Goal: Task Accomplishment & Management: Manage account settings

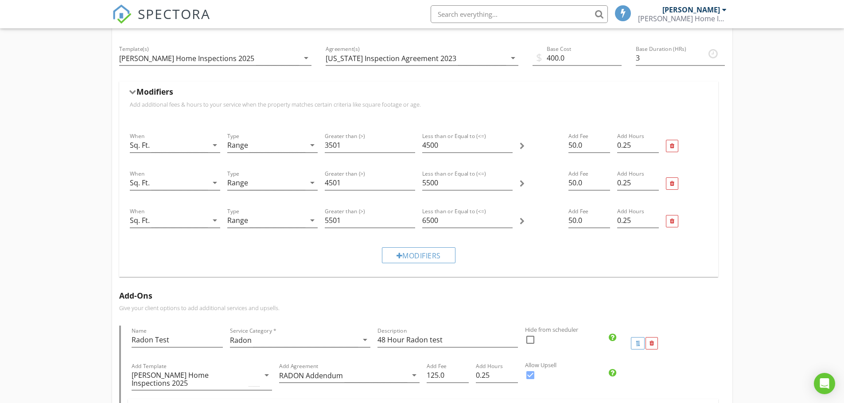
scroll to position [133, 0]
click at [425, 141] on input "4500" at bounding box center [467, 143] width 90 height 15
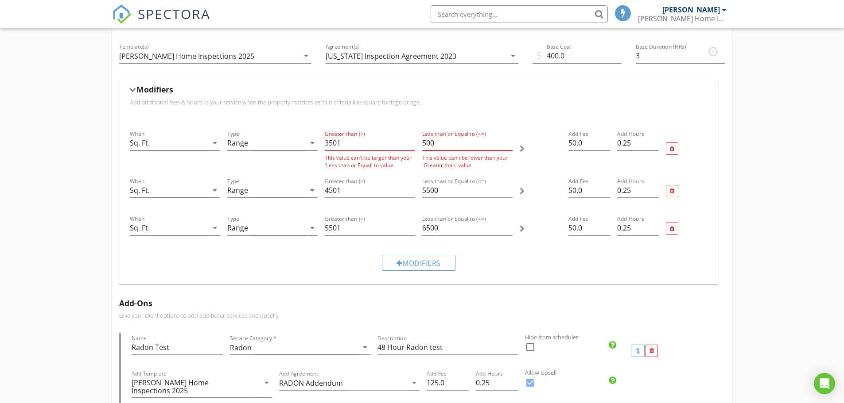
click at [436, 141] on input "500" at bounding box center [467, 143] width 90 height 15
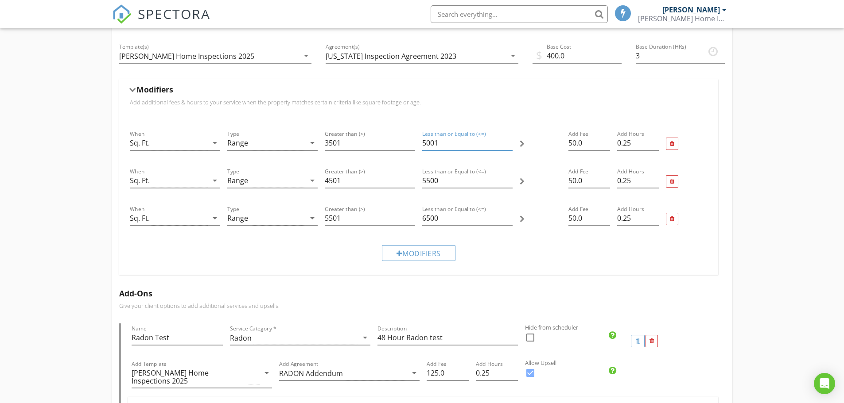
scroll to position [89, 0]
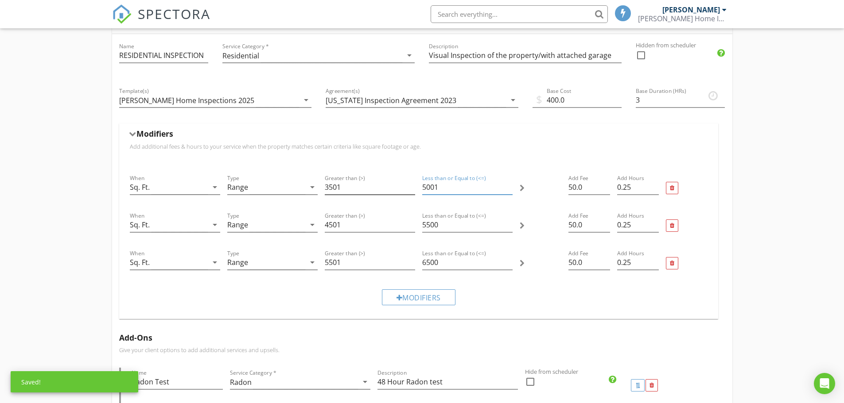
type input "5001"
click at [330, 187] on input "3501" at bounding box center [370, 187] width 90 height 15
type input "4001"
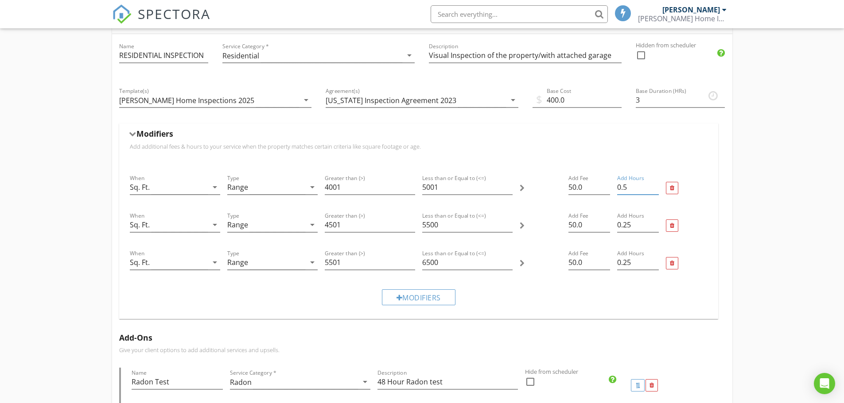
type input "0.5"
click at [655, 185] on input "0.5" at bounding box center [638, 187] width 42 height 15
click at [438, 184] on input "5001" at bounding box center [467, 187] width 90 height 15
type input "5000"
click at [332, 224] on input "4501" at bounding box center [370, 225] width 90 height 15
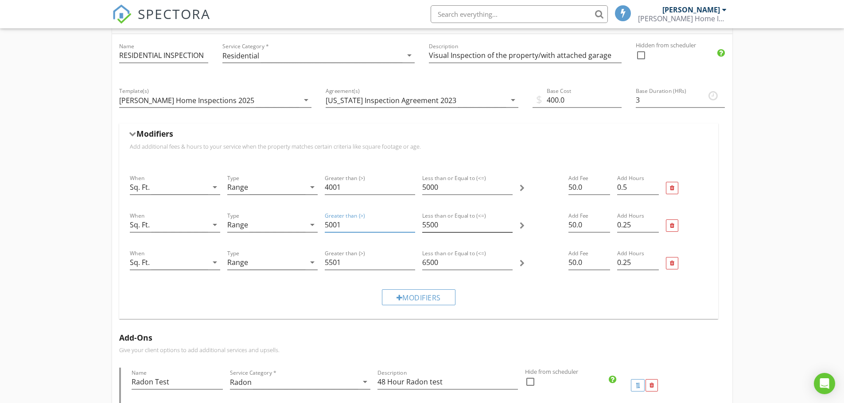
type input "5001"
click at [428, 223] on input "5500" at bounding box center [467, 225] width 90 height 15
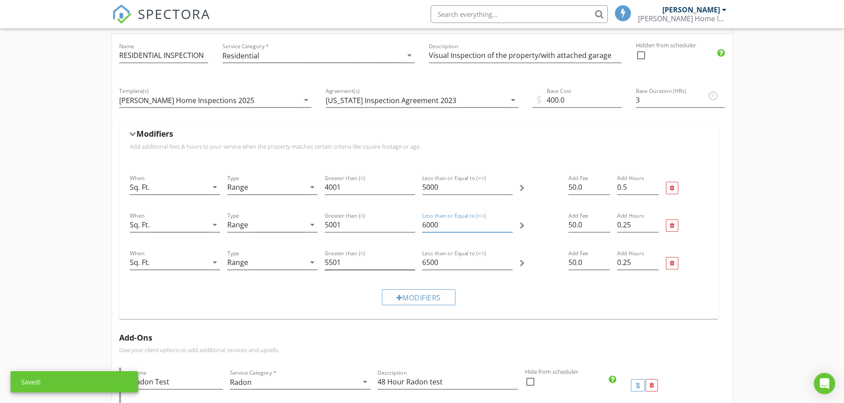
type input "6000"
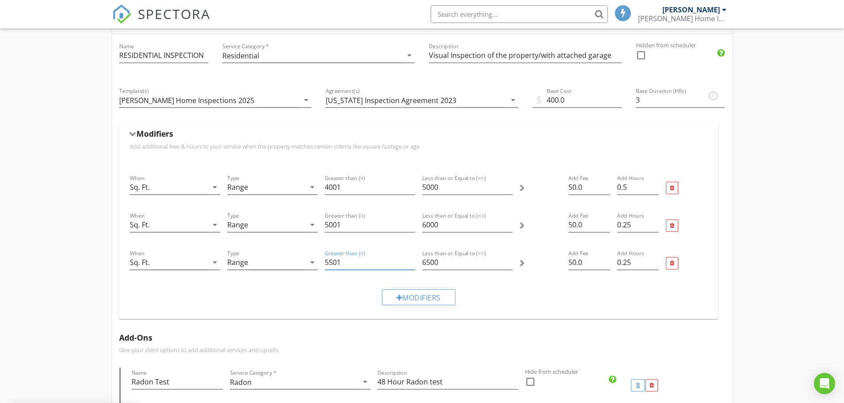
click at [333, 263] on input "5501" at bounding box center [370, 262] width 90 height 15
type input "6001"
click at [429, 260] on input "6500" at bounding box center [467, 262] width 90 height 15
type input "7000"
type input "0.5"
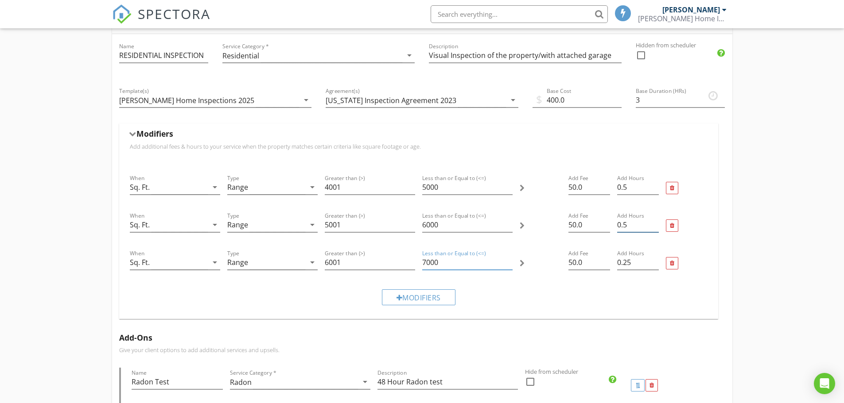
click at [654, 221] on input "0.5" at bounding box center [638, 225] width 42 height 15
type input "0.5"
click at [654, 259] on input "0.5" at bounding box center [638, 262] width 42 height 15
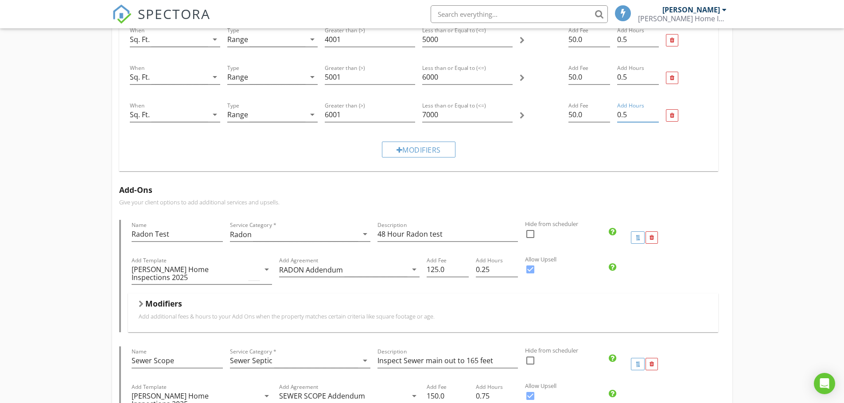
scroll to position [221, 0]
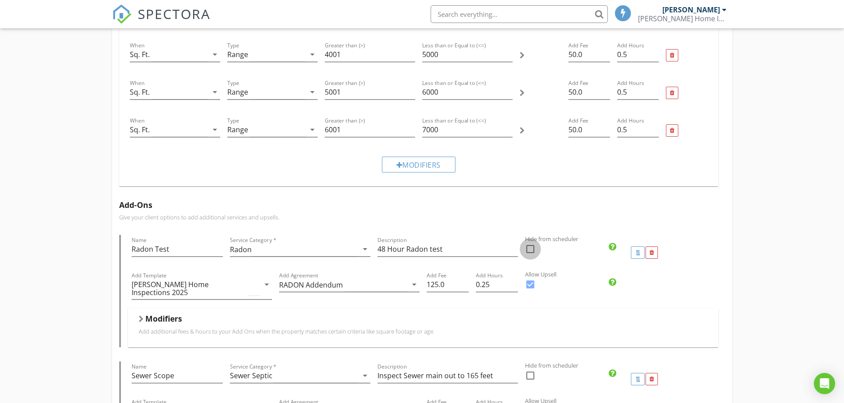
click at [528, 248] on div at bounding box center [529, 249] width 15 height 15
checkbox input "false"
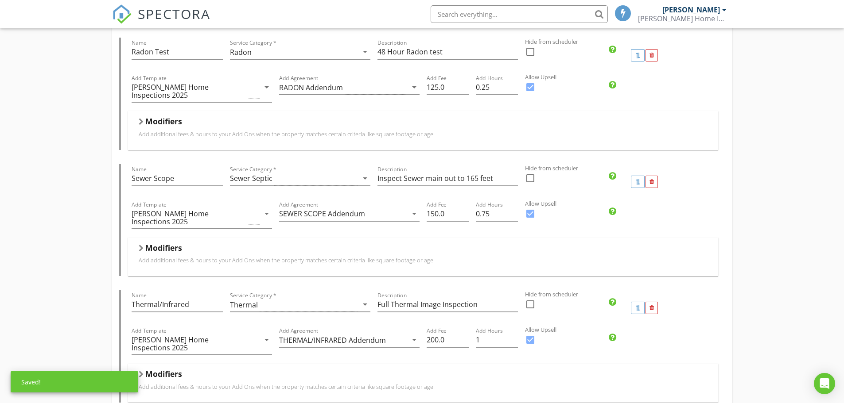
scroll to position [531, 0]
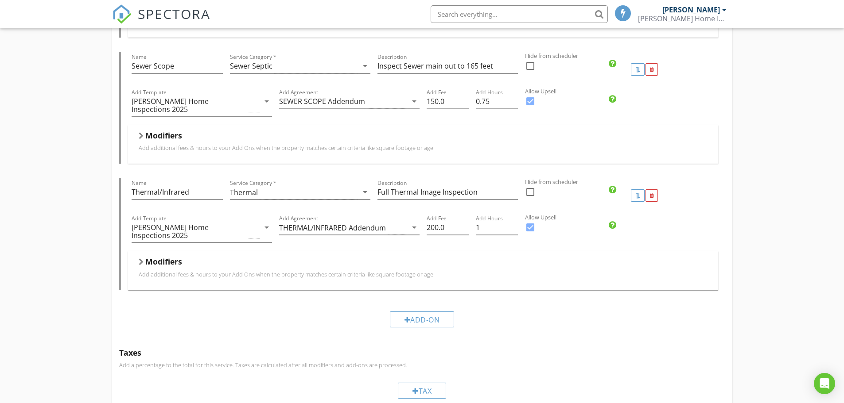
click at [530, 185] on div at bounding box center [529, 192] width 15 height 15
checkbox input "false"
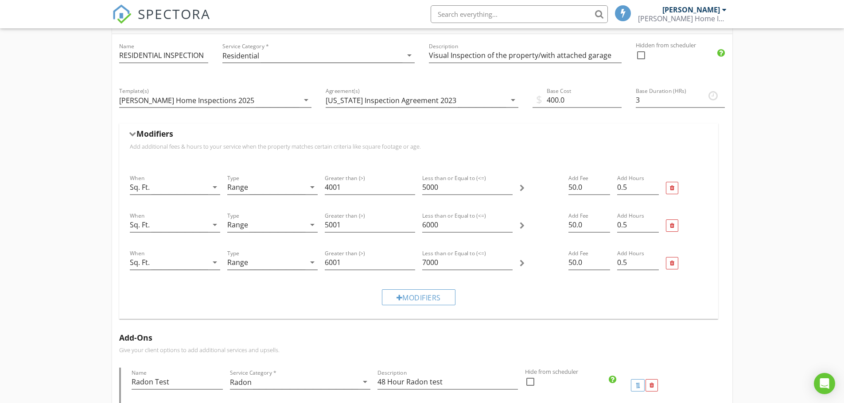
scroll to position [0, 0]
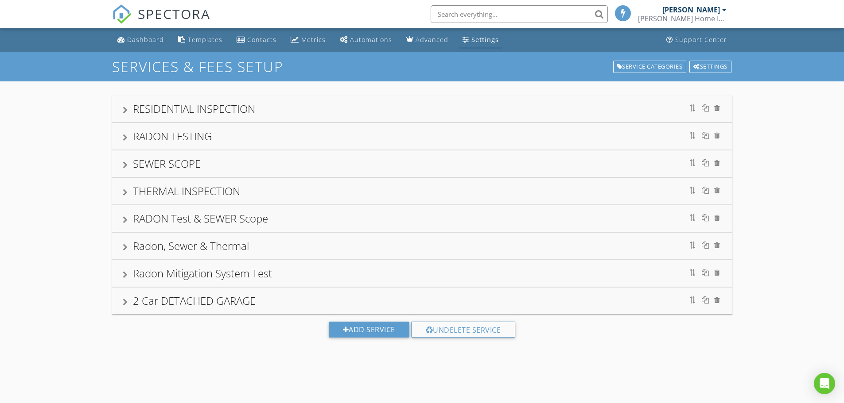
click at [158, 104] on div "RESIDENTIAL INSPECTION" at bounding box center [194, 108] width 122 height 15
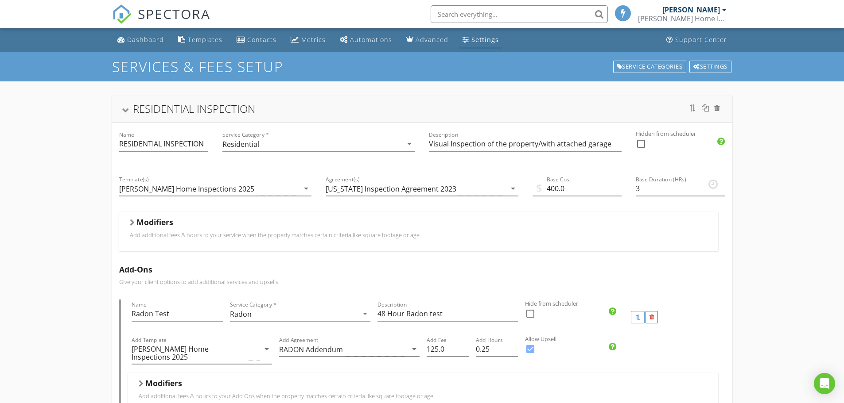
click at [152, 221] on h5 "Modifiers" at bounding box center [154, 222] width 37 height 9
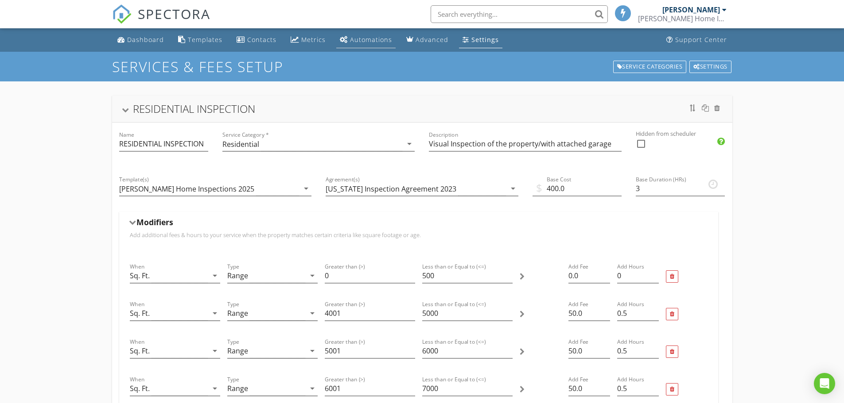
click at [368, 40] on div "Automations" at bounding box center [371, 39] width 42 height 8
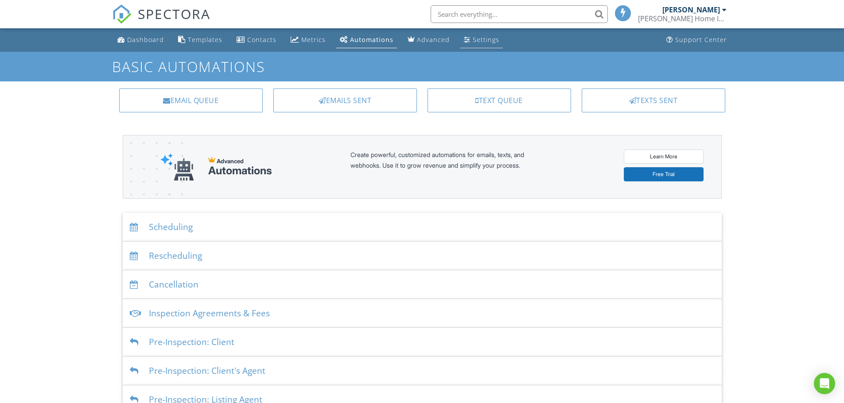
click at [474, 38] on div "Settings" at bounding box center [485, 39] width 27 height 8
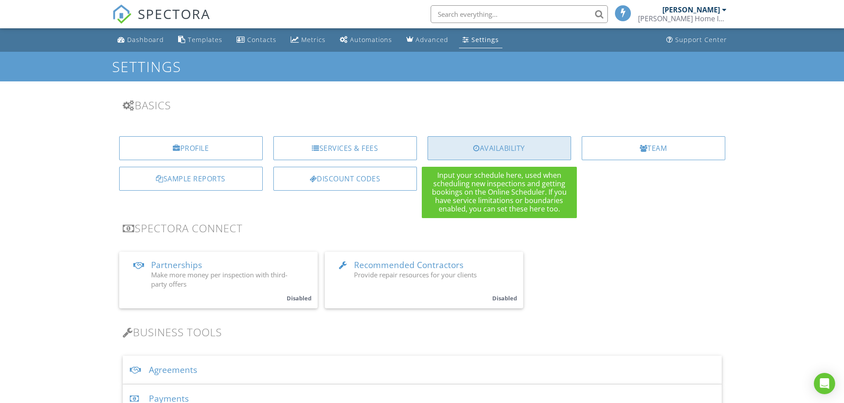
click at [499, 145] on div "Availability" at bounding box center [498, 148] width 143 height 24
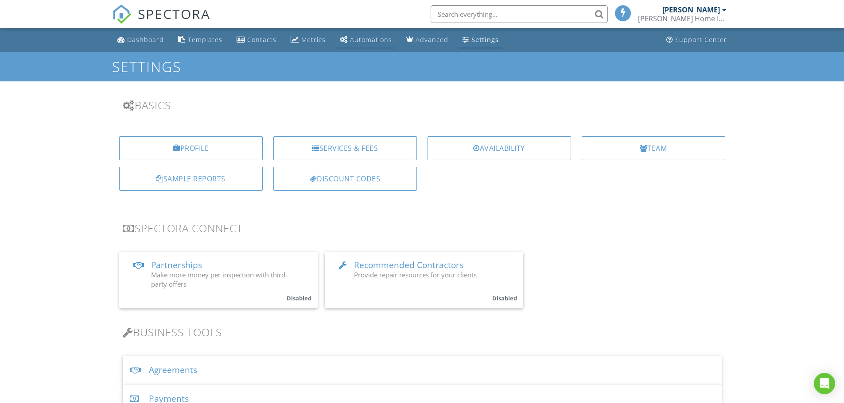
click at [367, 39] on div "Automations" at bounding box center [371, 39] width 42 height 8
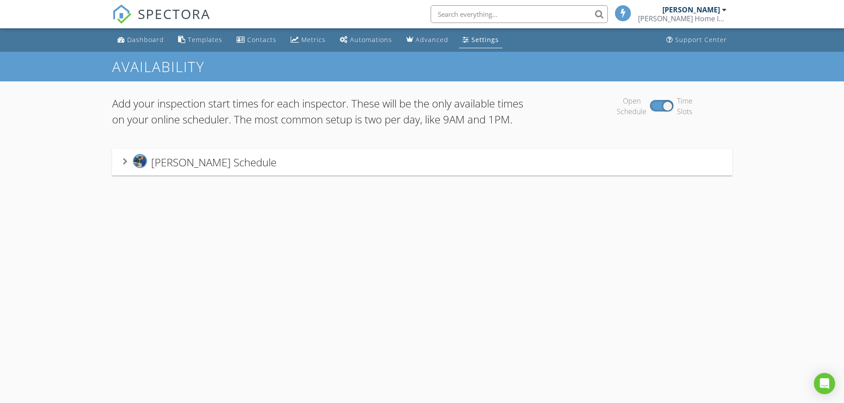
click at [194, 170] on span "Greg Maupin's Schedule" at bounding box center [213, 162] width 125 height 15
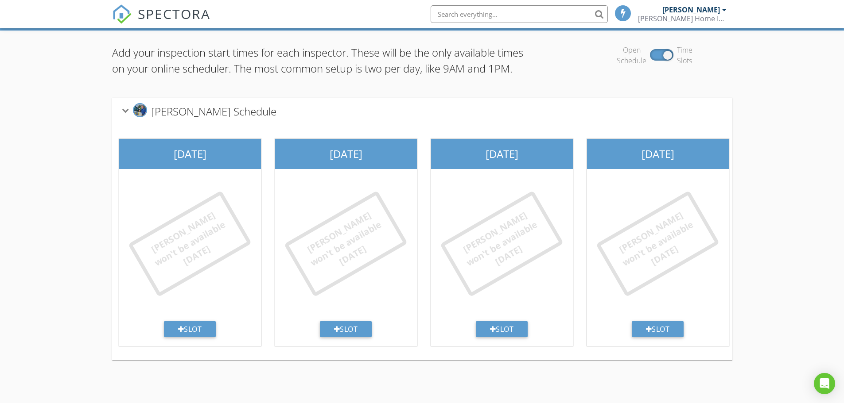
scroll to position [52, 0]
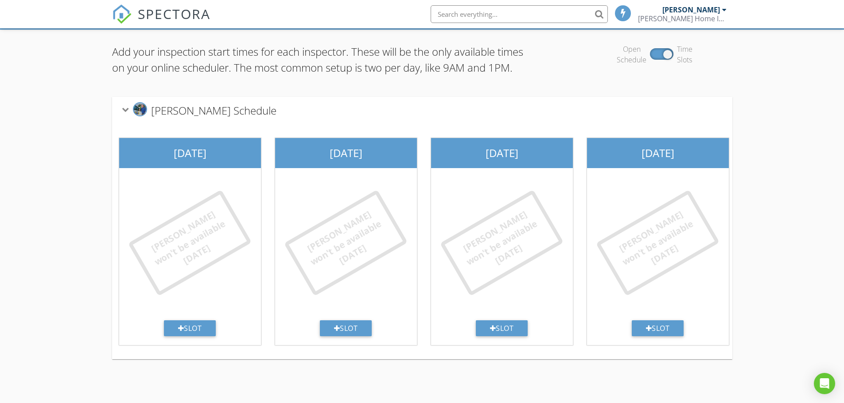
click at [762, 270] on div "Add your inspection start times for each inspector. These will be the only avai…" at bounding box center [422, 202] width 844 height 344
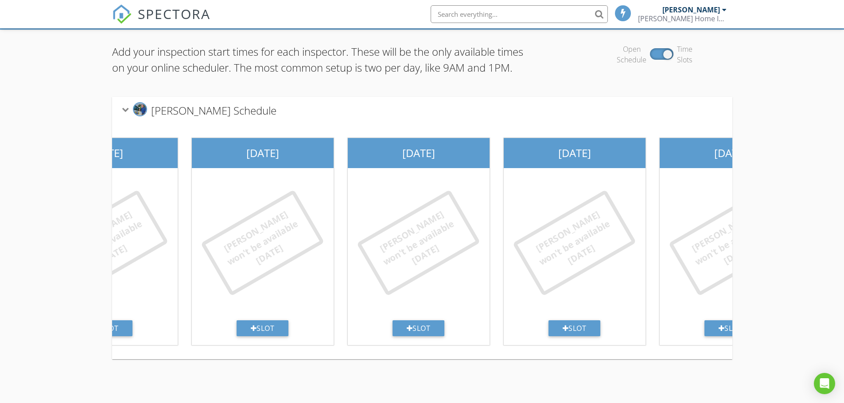
scroll to position [0, 250]
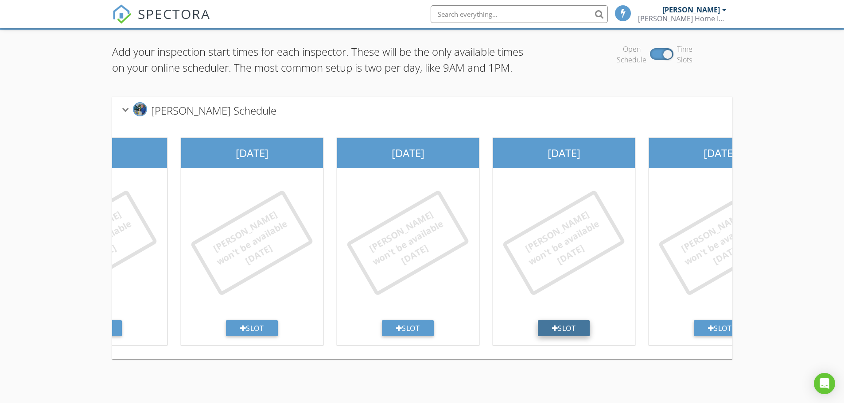
click at [564, 337] on div "Slot" at bounding box center [564, 329] width 52 height 16
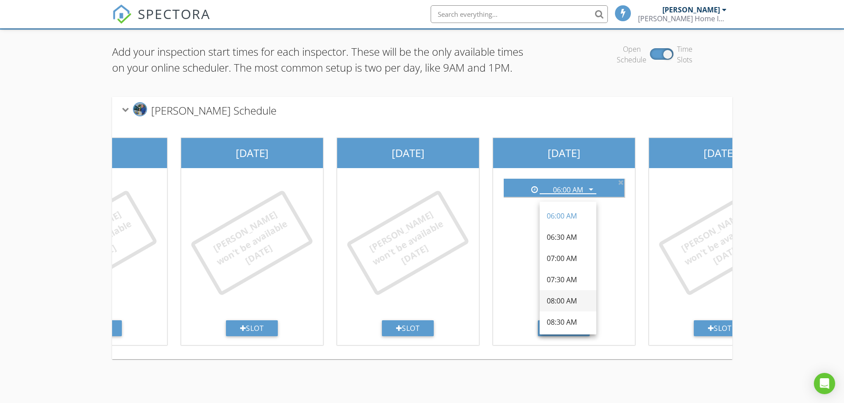
click at [561, 300] on div "08:00 AM" at bounding box center [567, 301] width 43 height 11
click at [34, 274] on div "Add your inspection start times for each inspector. These will be the only avai…" at bounding box center [422, 202] width 844 height 344
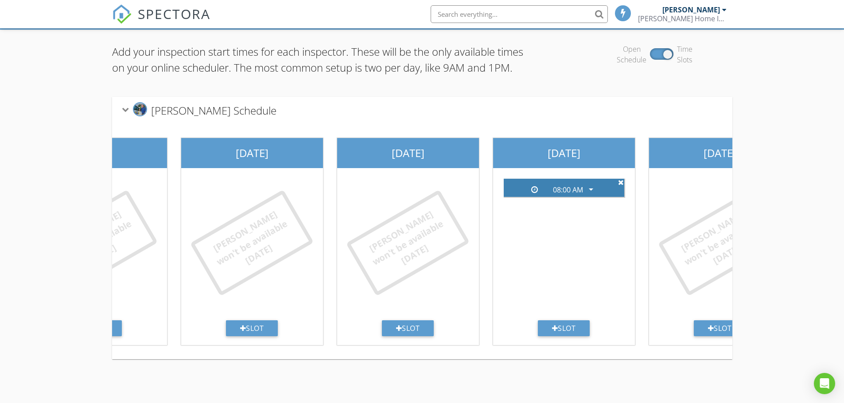
click at [619, 186] on icon at bounding box center [621, 182] width 6 height 7
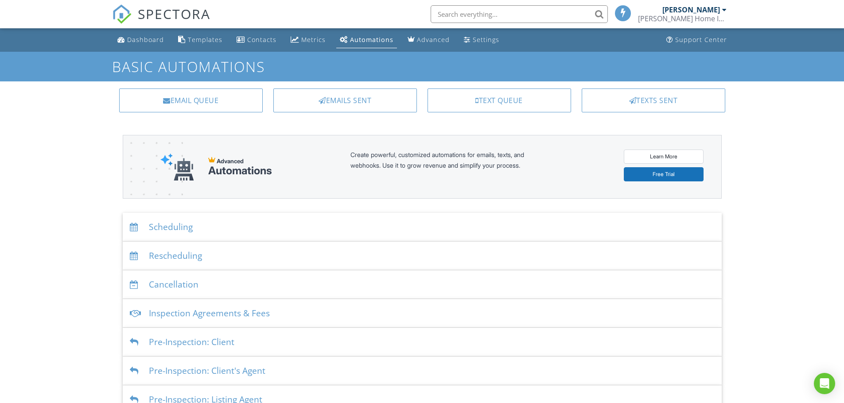
click at [169, 225] on div "Scheduling" at bounding box center [422, 227] width 599 height 29
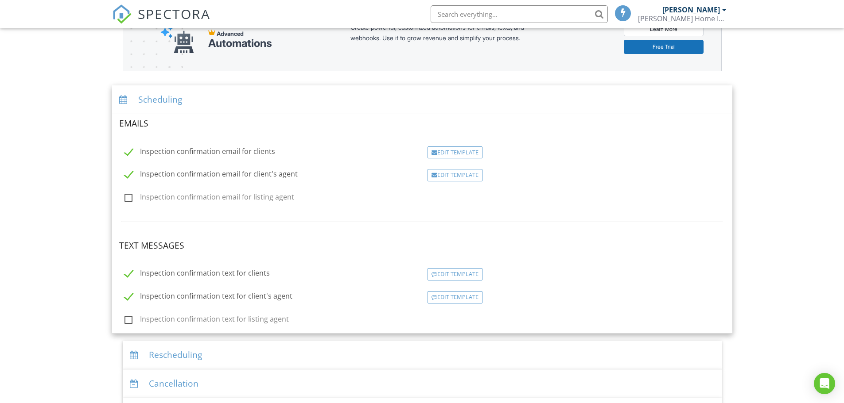
scroll to position [133, 0]
